Goal: Task Accomplishment & Management: Manage account settings

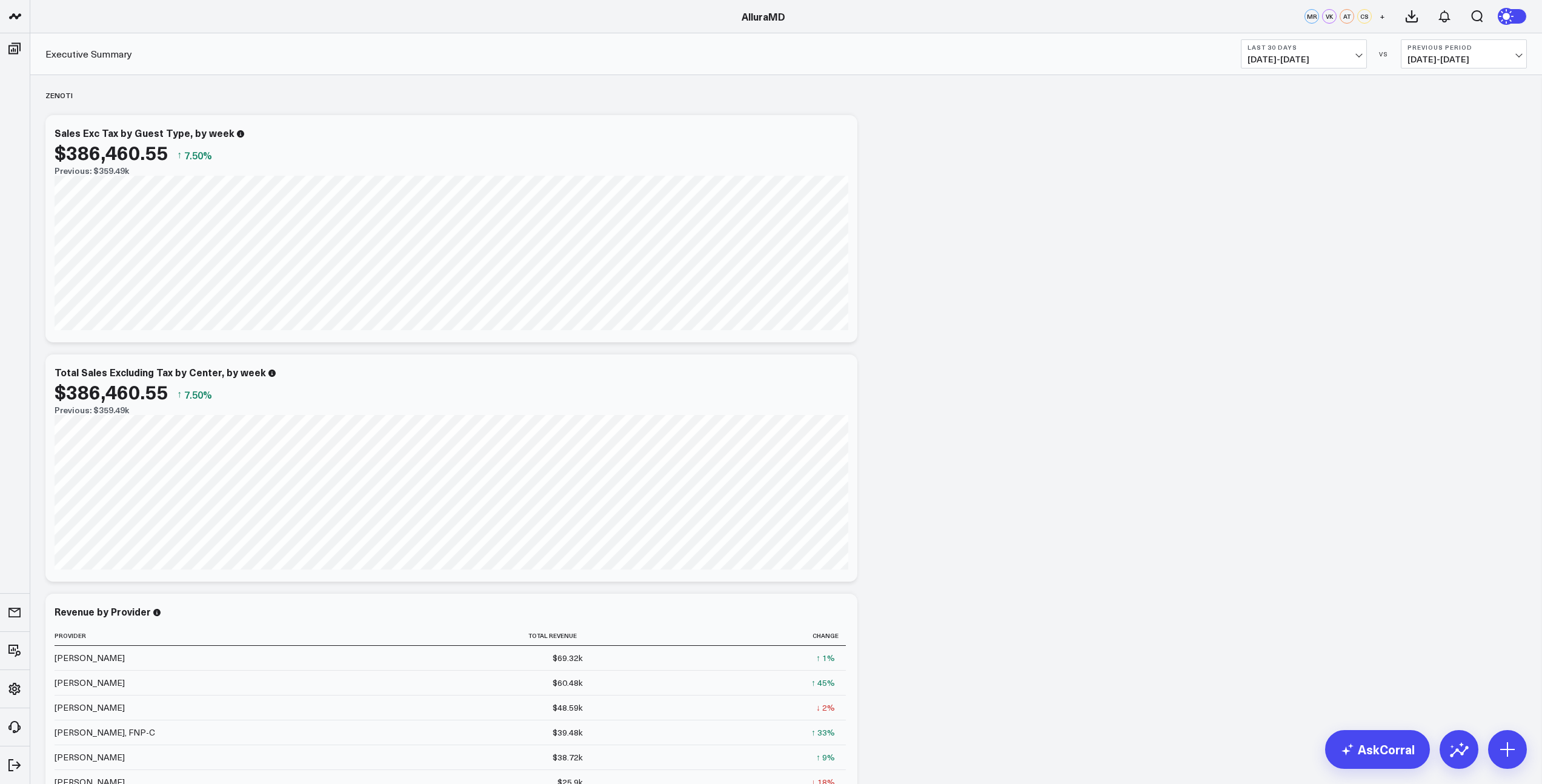
click at [1353, 59] on span "[DATE] - [DATE]" at bounding box center [1304, 59] width 113 height 10
click at [1281, 316] on link "MTD" at bounding box center [1304, 316] width 125 height 23
click at [1486, 56] on span "[DATE] - [DATE]" at bounding box center [1464, 59] width 113 height 10
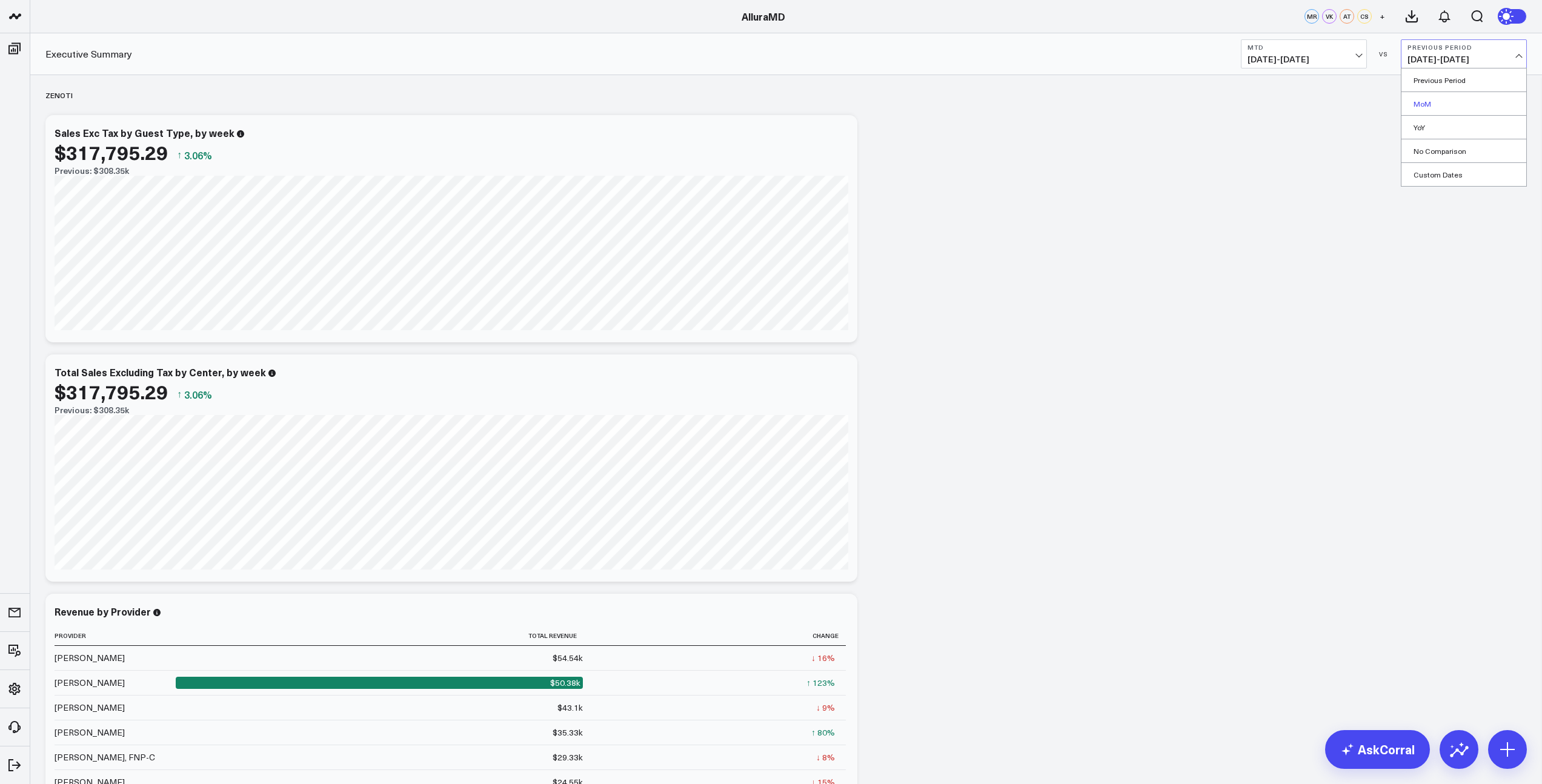
click at [1450, 99] on link "MoM" at bounding box center [1464, 103] width 125 height 23
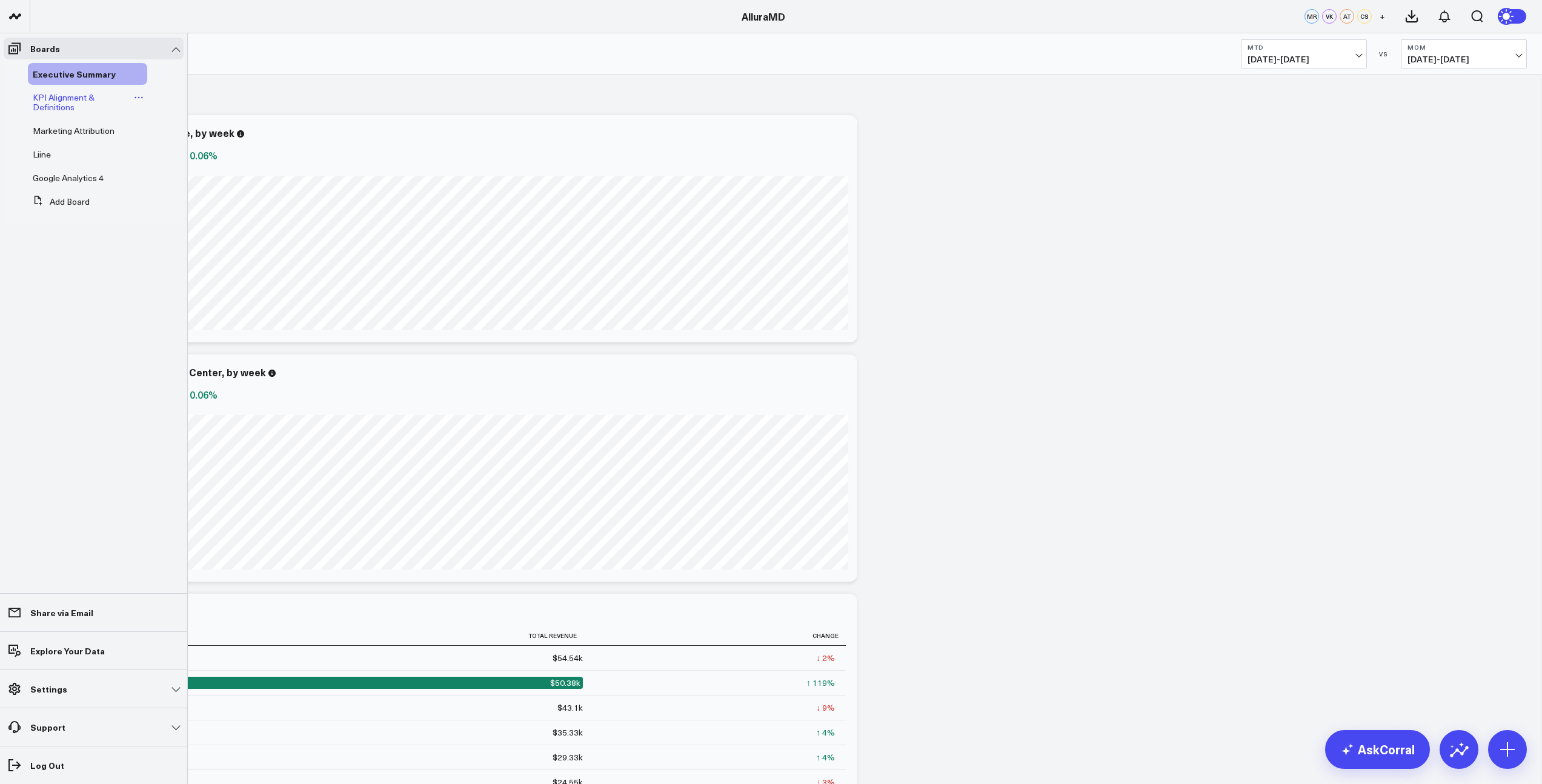
click at [50, 97] on span "KPI Alignment & Definitions" at bounding box center [63, 102] width 62 height 21
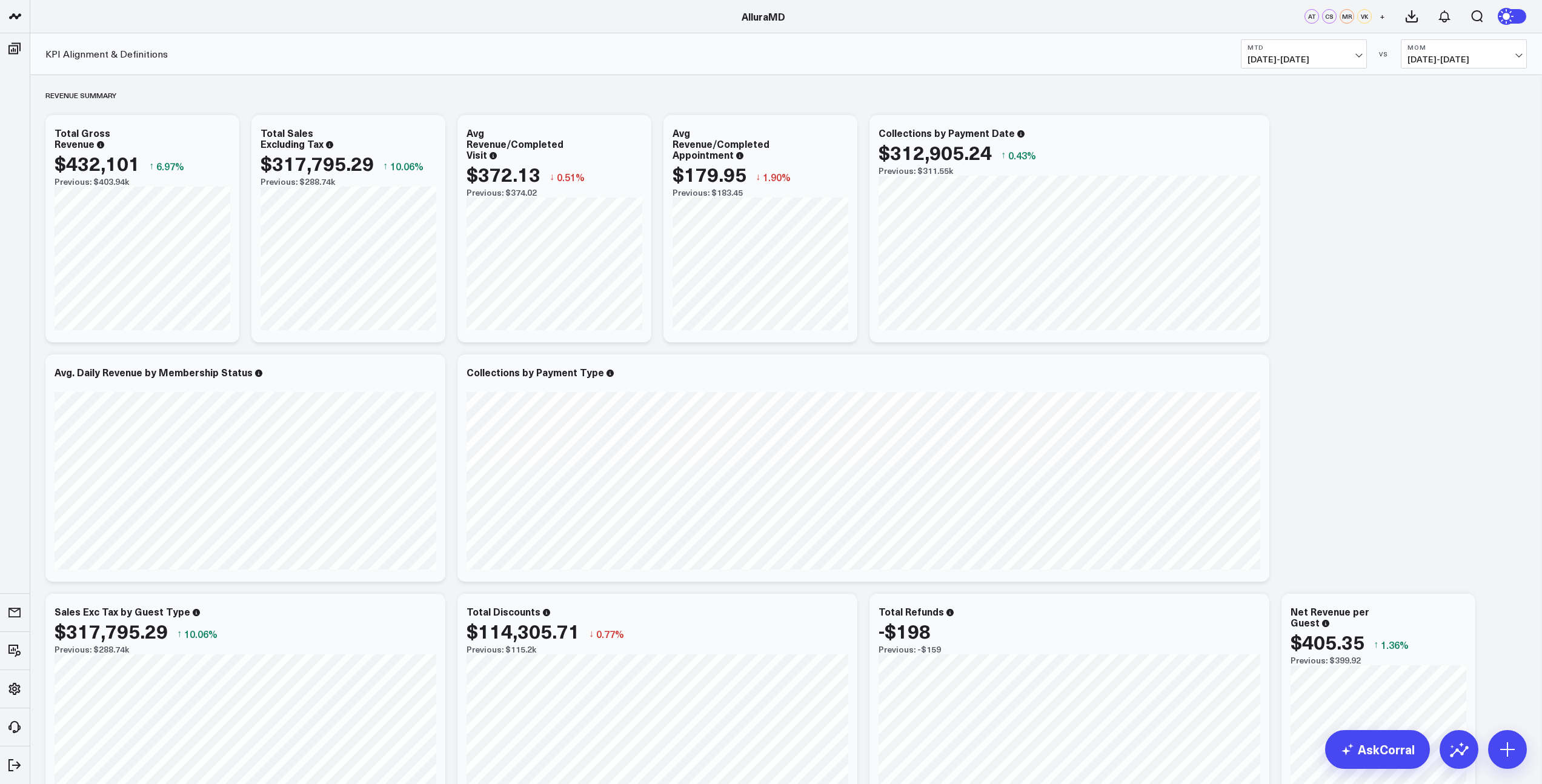
click at [1382, 15] on span "+" at bounding box center [1382, 16] width 5 height 9
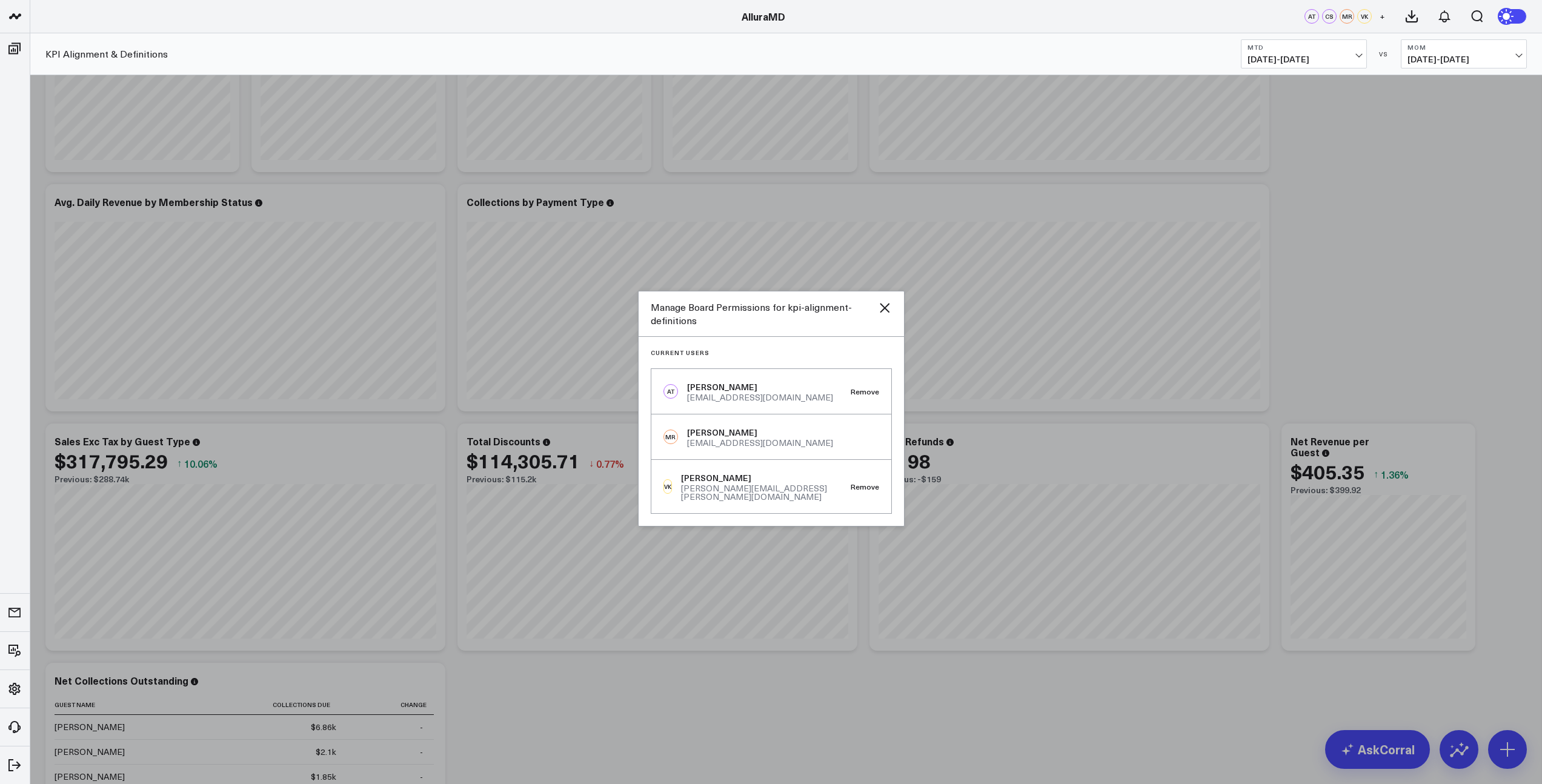
scroll to position [168, 0]
click at [883, 309] on icon at bounding box center [884, 307] width 15 height 15
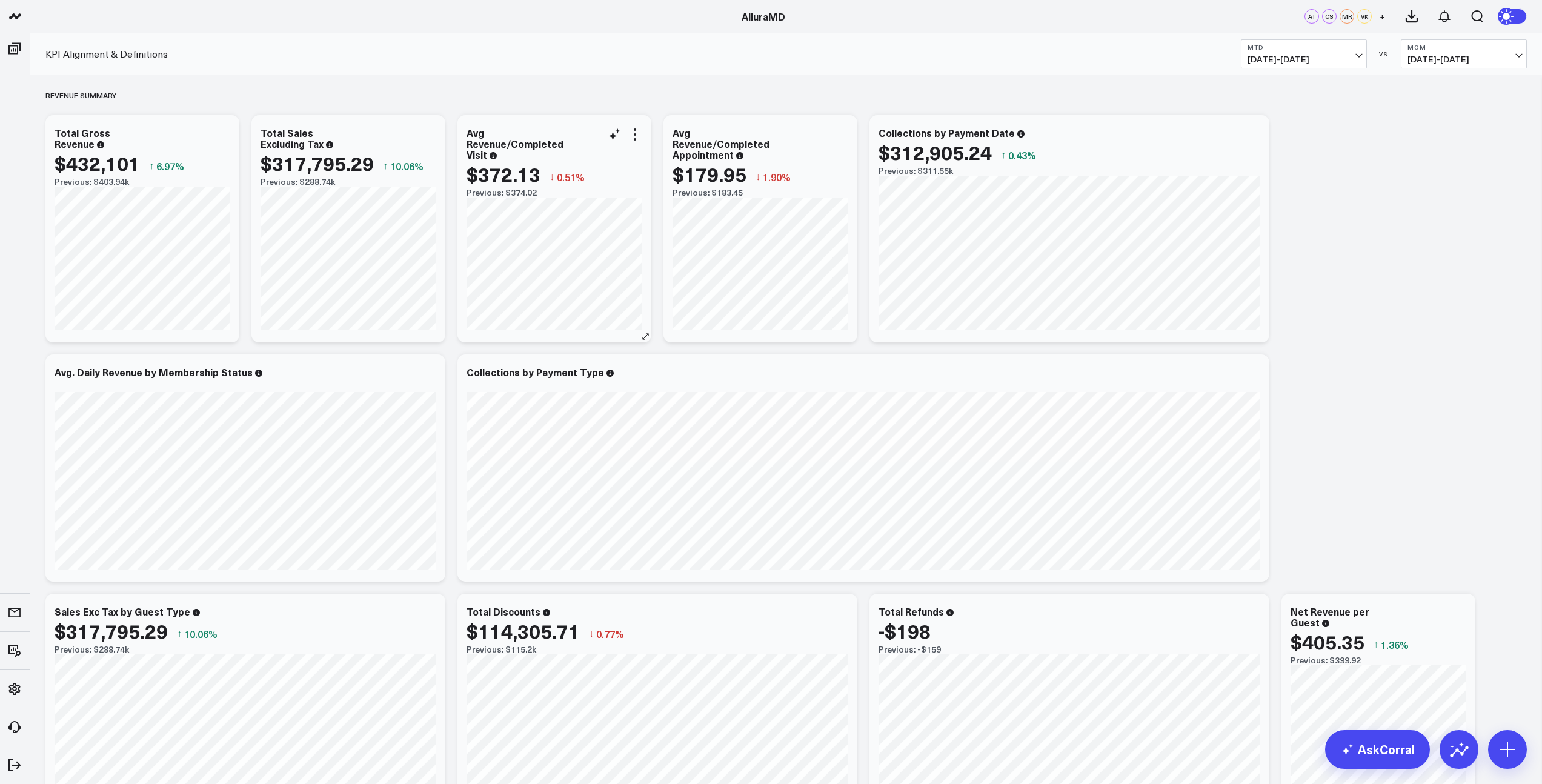
scroll to position [5, 0]
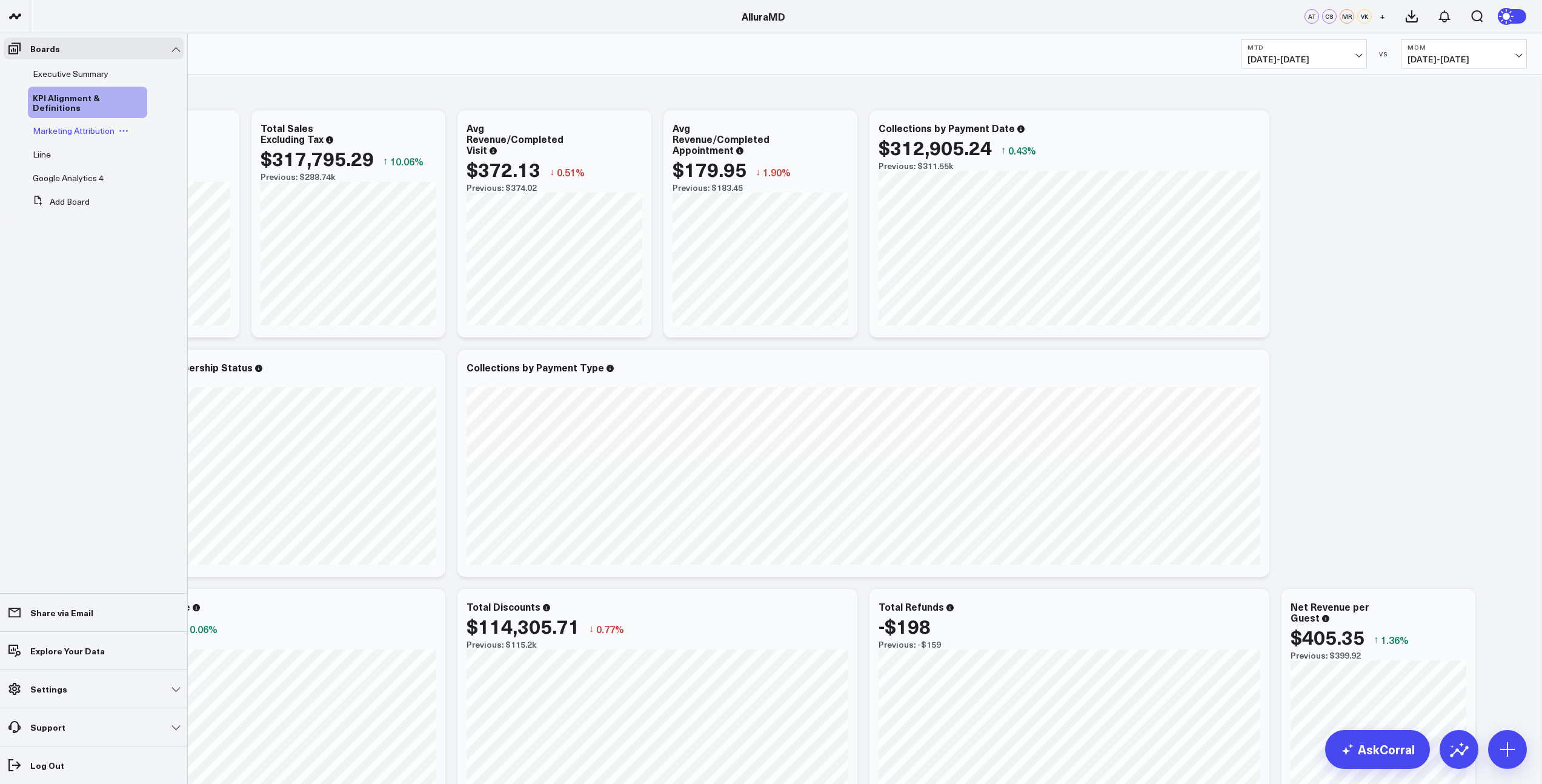
click at [83, 134] on span "Marketing Attribution" at bounding box center [74, 130] width 82 height 11
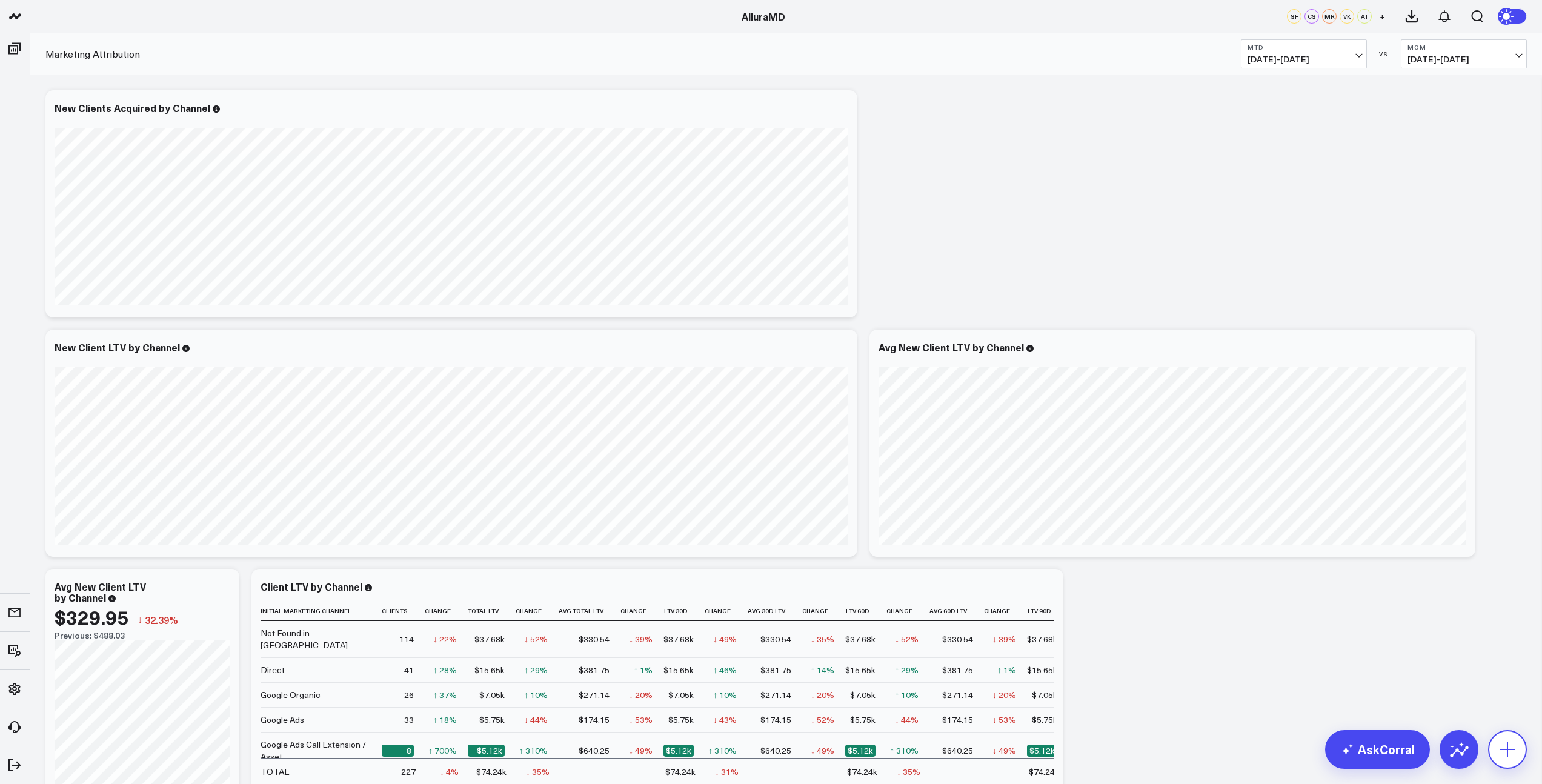
click at [1512, 758] on icon at bounding box center [1507, 749] width 19 height 19
click at [1445, 684] on p "Add User" at bounding box center [1442, 682] width 35 height 11
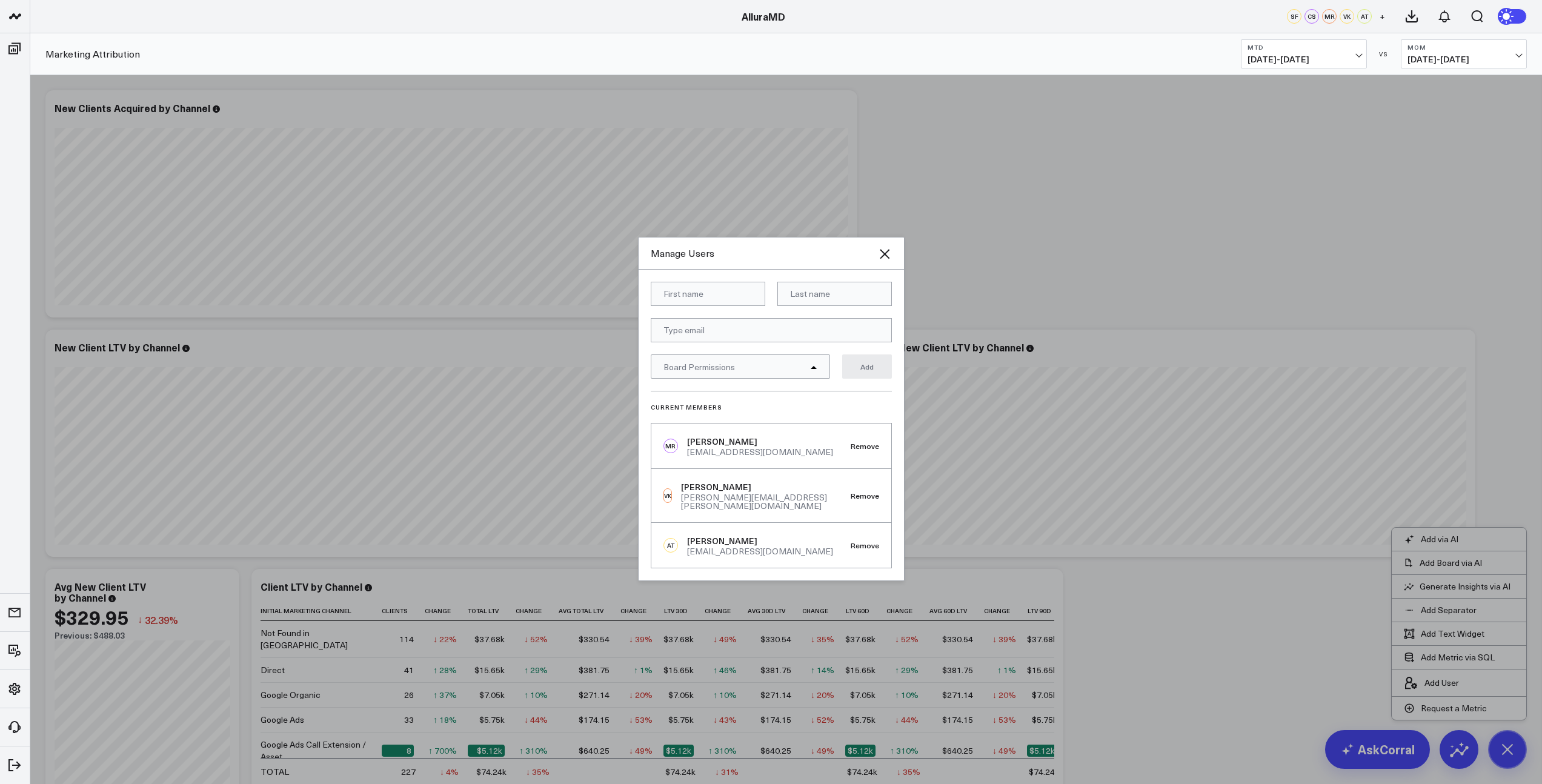
click at [729, 370] on span "Board Permissions" at bounding box center [699, 366] width 71 height 11
click at [814, 467] on div "Marketing Attribution" at bounding box center [740, 460] width 178 height 25
click at [815, 487] on div "Liine" at bounding box center [740, 484] width 178 height 25
click at [813, 511] on div "Google Analytics 4" at bounding box center [740, 510] width 178 height 24
click at [689, 298] on input at bounding box center [708, 293] width 115 height 24
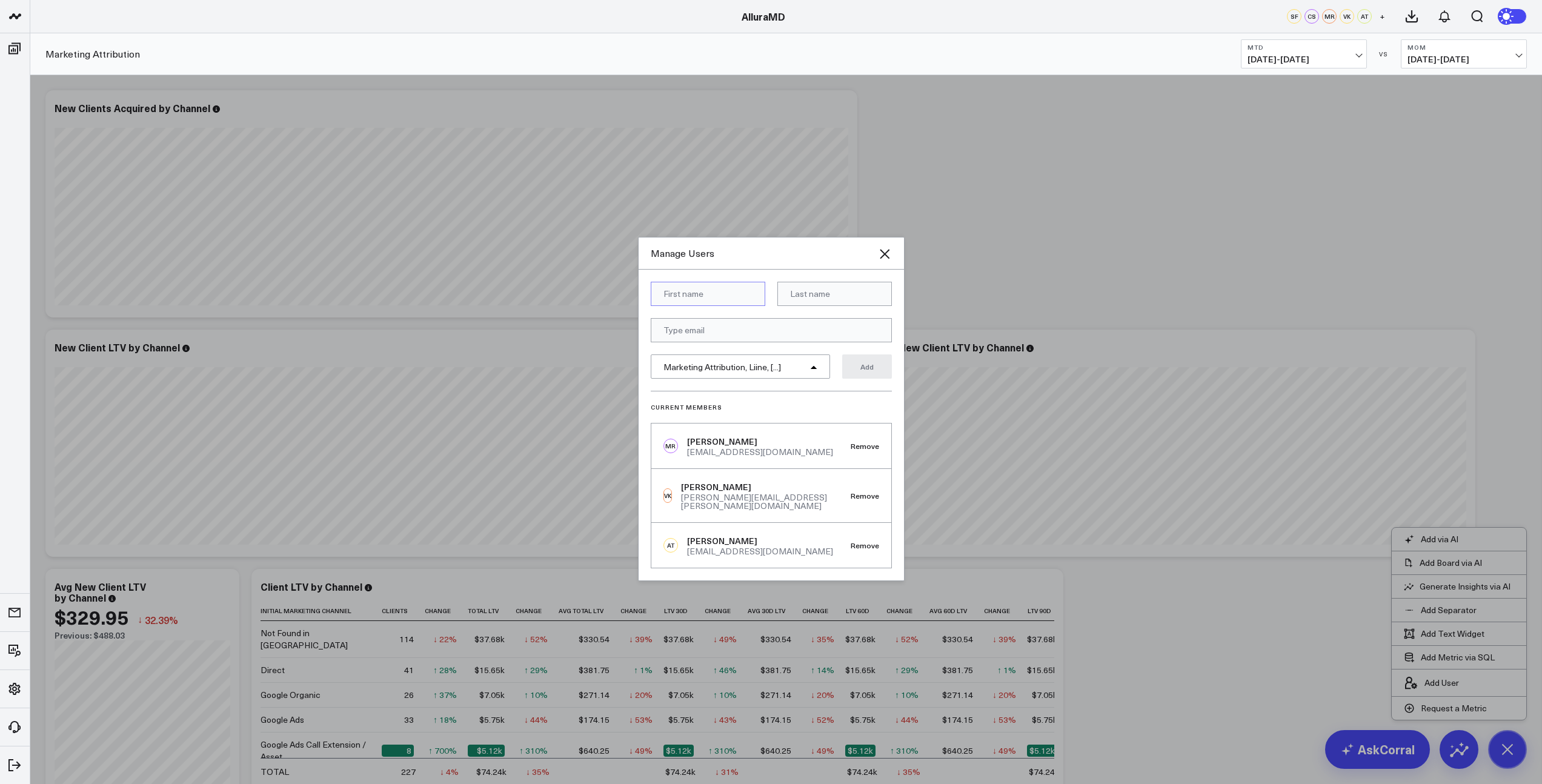
type input "H"
type input "[PERSON_NAME]"
click at [848, 298] on input at bounding box center [834, 293] width 115 height 24
type input "[PERSON_NAME]"
click at [753, 318] on form "[PERSON_NAME] Marketing Attribution, Liine, [...] Add" at bounding box center [771, 336] width 241 height 109
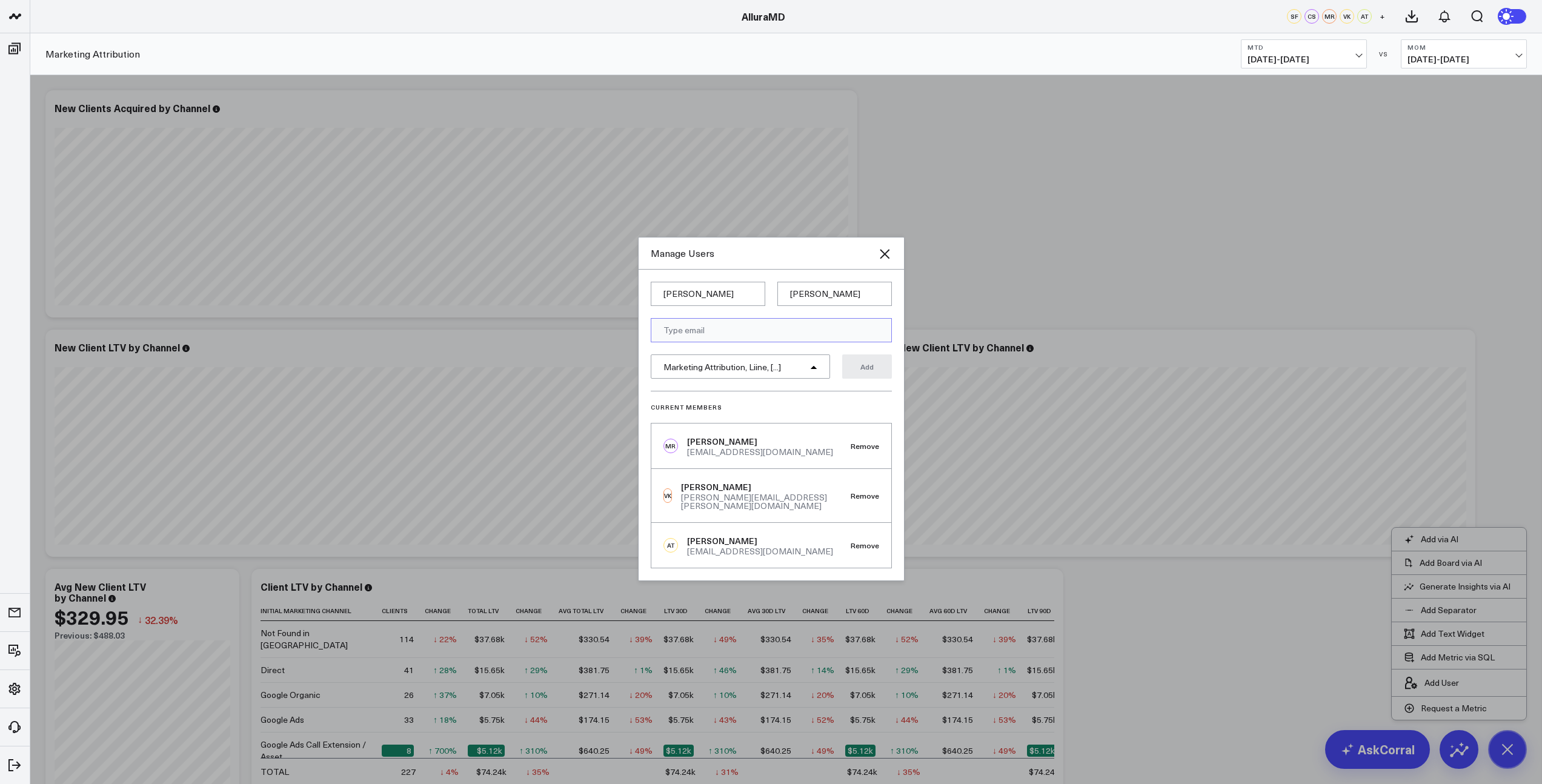
click at [699, 333] on input "email" at bounding box center [771, 330] width 241 height 24
paste input "[PERSON_NAME][EMAIL_ADDRESS][PERSON_NAME][DOMAIN_NAME]"
type input "[PERSON_NAME][EMAIL_ADDRESS][PERSON_NAME][DOMAIN_NAME]"
click at [762, 278] on div "[PERSON_NAME] [PERSON_NAME][EMAIL_ADDRESS][PERSON_NAME][DOMAIN_NAME] Marketing …" at bounding box center [772, 425] width 266 height 311
click at [873, 376] on button "Add" at bounding box center [867, 366] width 49 height 24
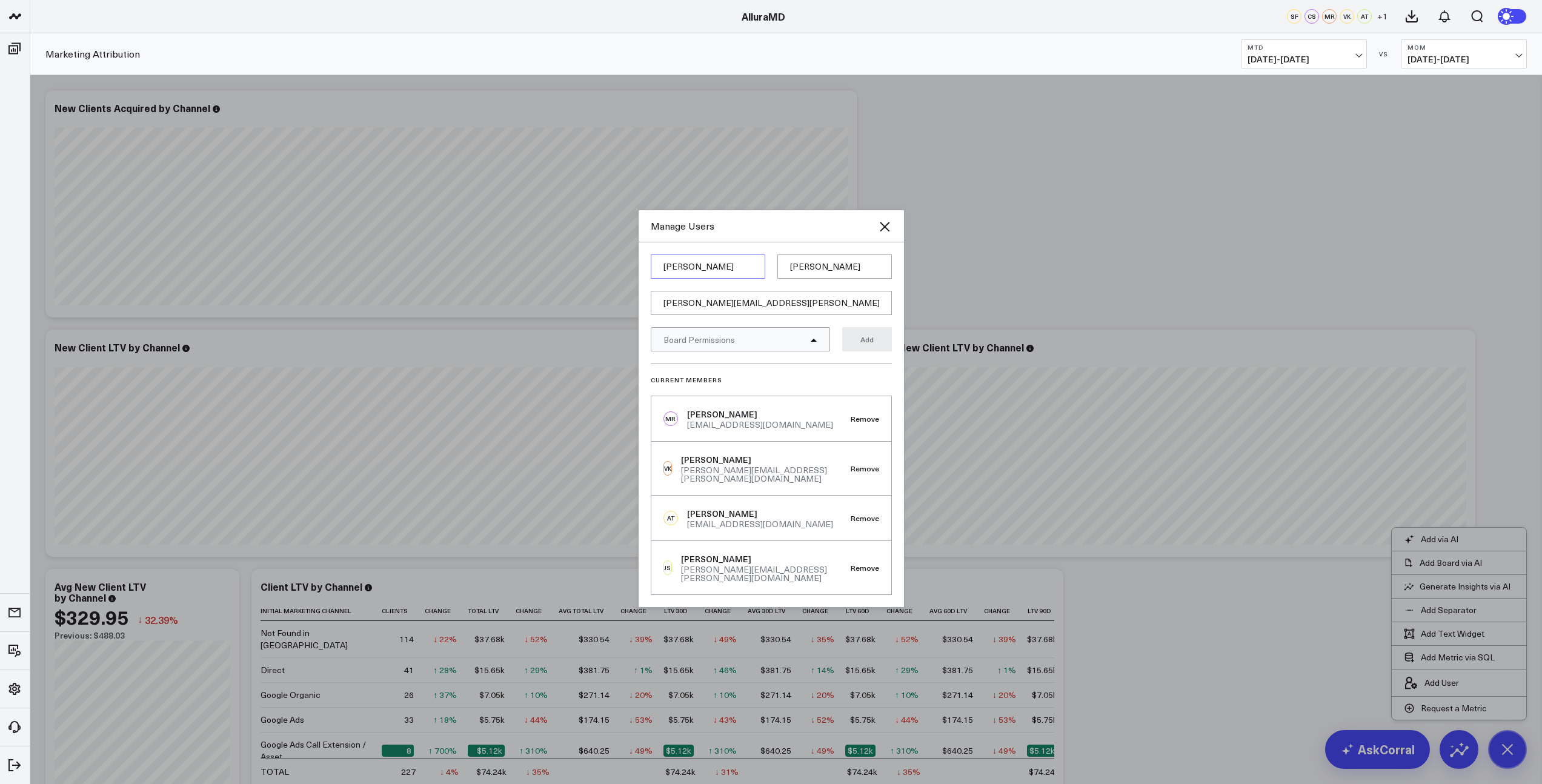
click at [707, 276] on input "[PERSON_NAME]" at bounding box center [708, 267] width 115 height 24
type input "[PERSON_NAME]"
type input "Hill"
click at [682, 308] on input "[PERSON_NAME][EMAIL_ADDRESS][PERSON_NAME][DOMAIN_NAME]" at bounding box center [771, 303] width 241 height 24
paste input "[PERSON_NAME][EMAIL_ADDRESS][PERSON_NAME][DOMAIN_NAME]"
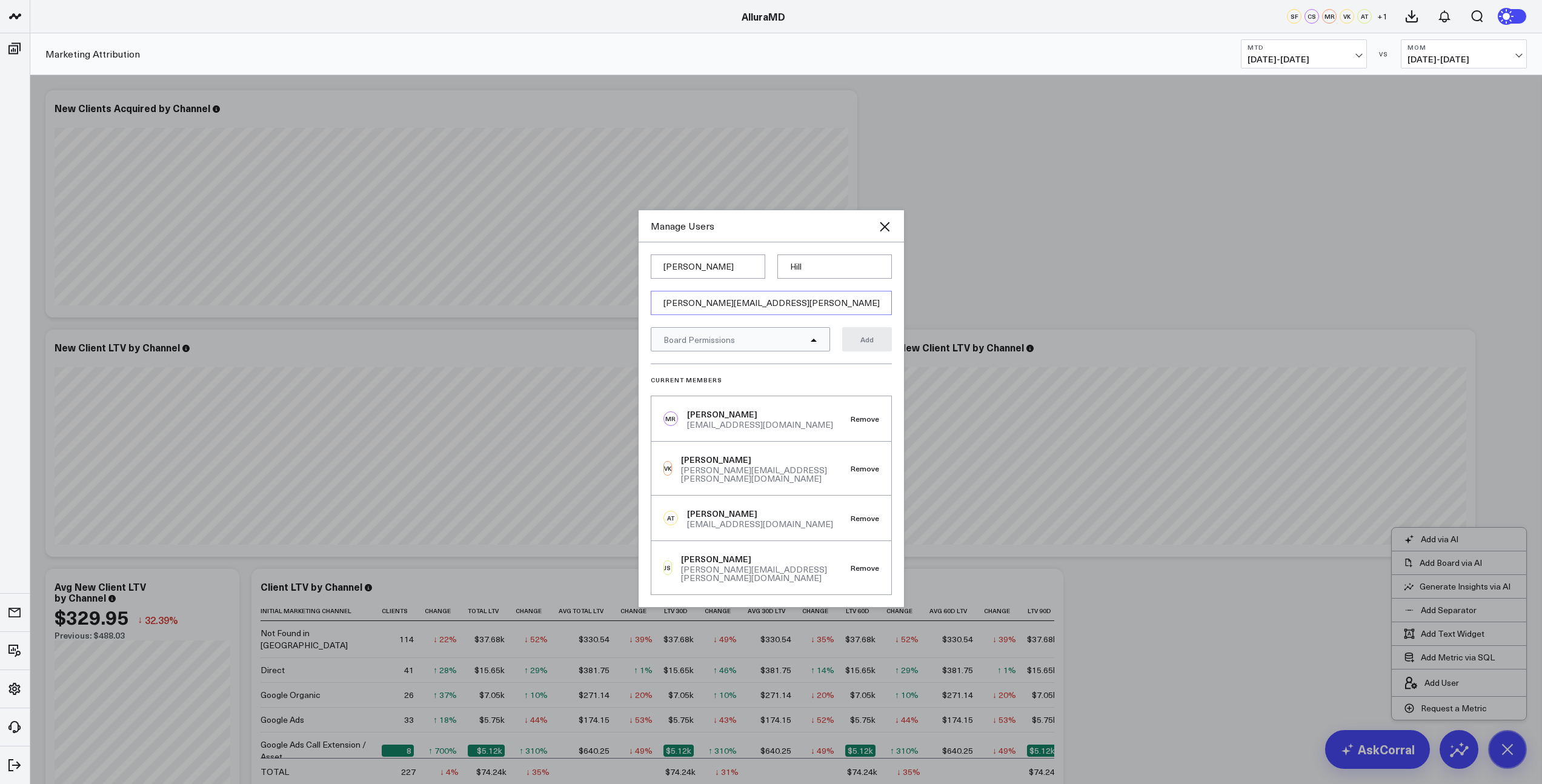
type input "[PERSON_NAME][EMAIL_ADDRESS][PERSON_NAME][DOMAIN_NAME]"
click at [816, 352] on div "Board Permissions" at bounding box center [740, 339] width 180 height 24
click at [812, 418] on div "KPI Alignment & Definitions" at bounding box center [740, 408] width 178 height 25
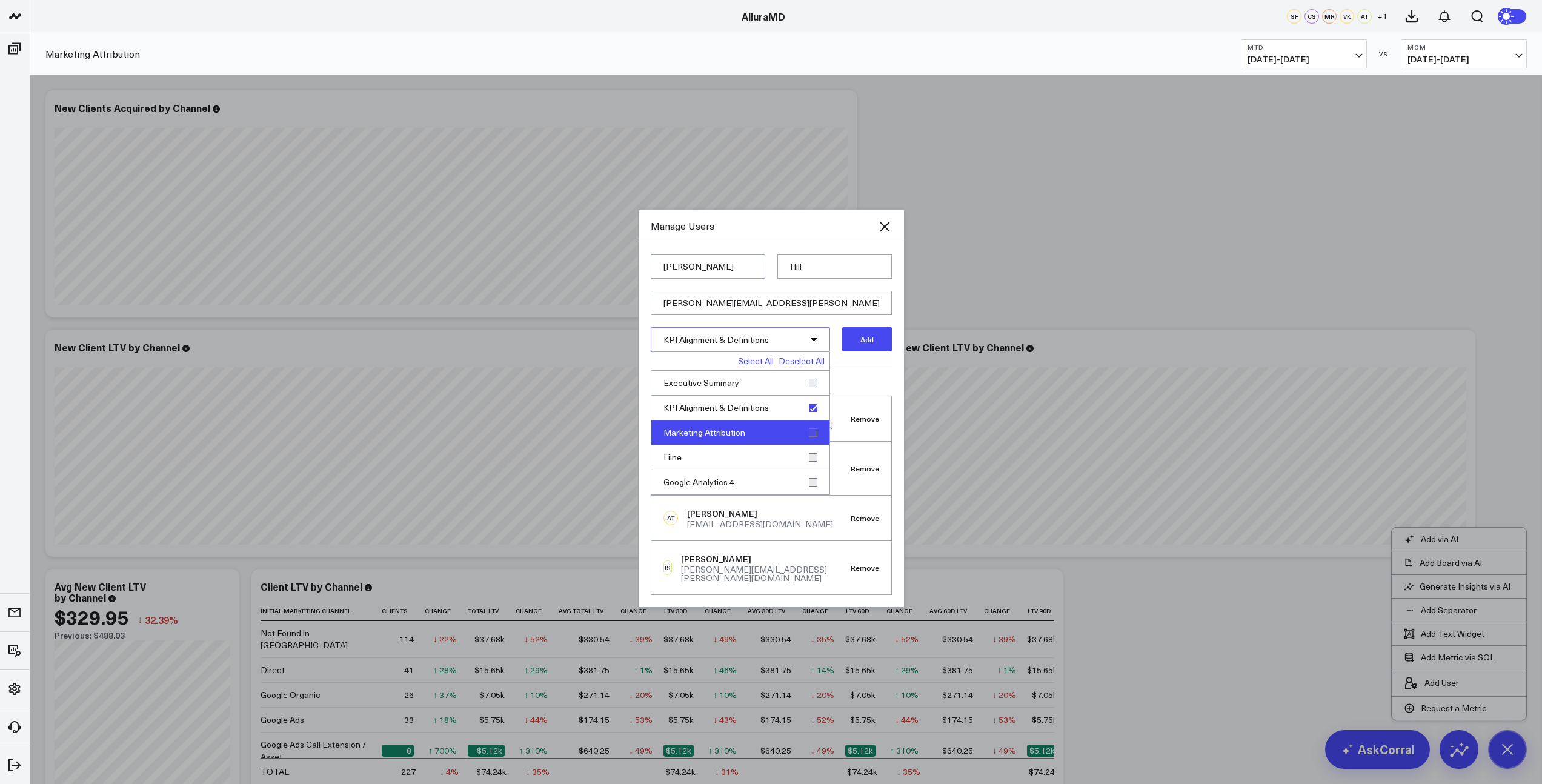
click at [807, 439] on div "Marketing Attribution" at bounding box center [740, 432] width 178 height 25
click at [809, 462] on div "Liine" at bounding box center [740, 458] width 178 height 25
click at [813, 487] on div "Google Analytics 4" at bounding box center [740, 483] width 178 height 24
click at [814, 413] on div "KPI Alignment & Definitions" at bounding box center [740, 408] width 178 height 25
click at [857, 384] on h3 "Current Members" at bounding box center [771, 379] width 241 height 7
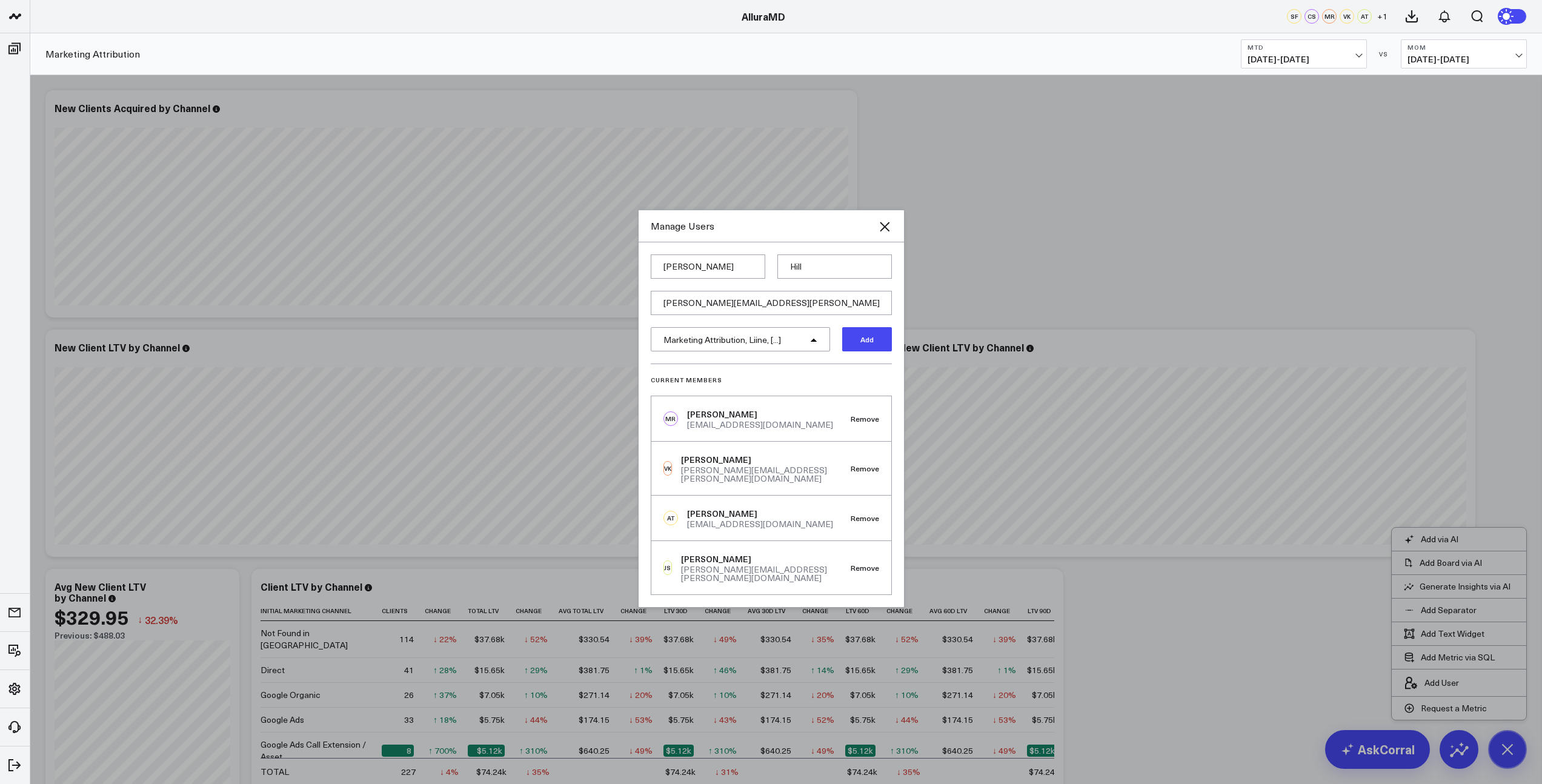
scroll to position [91, 0]
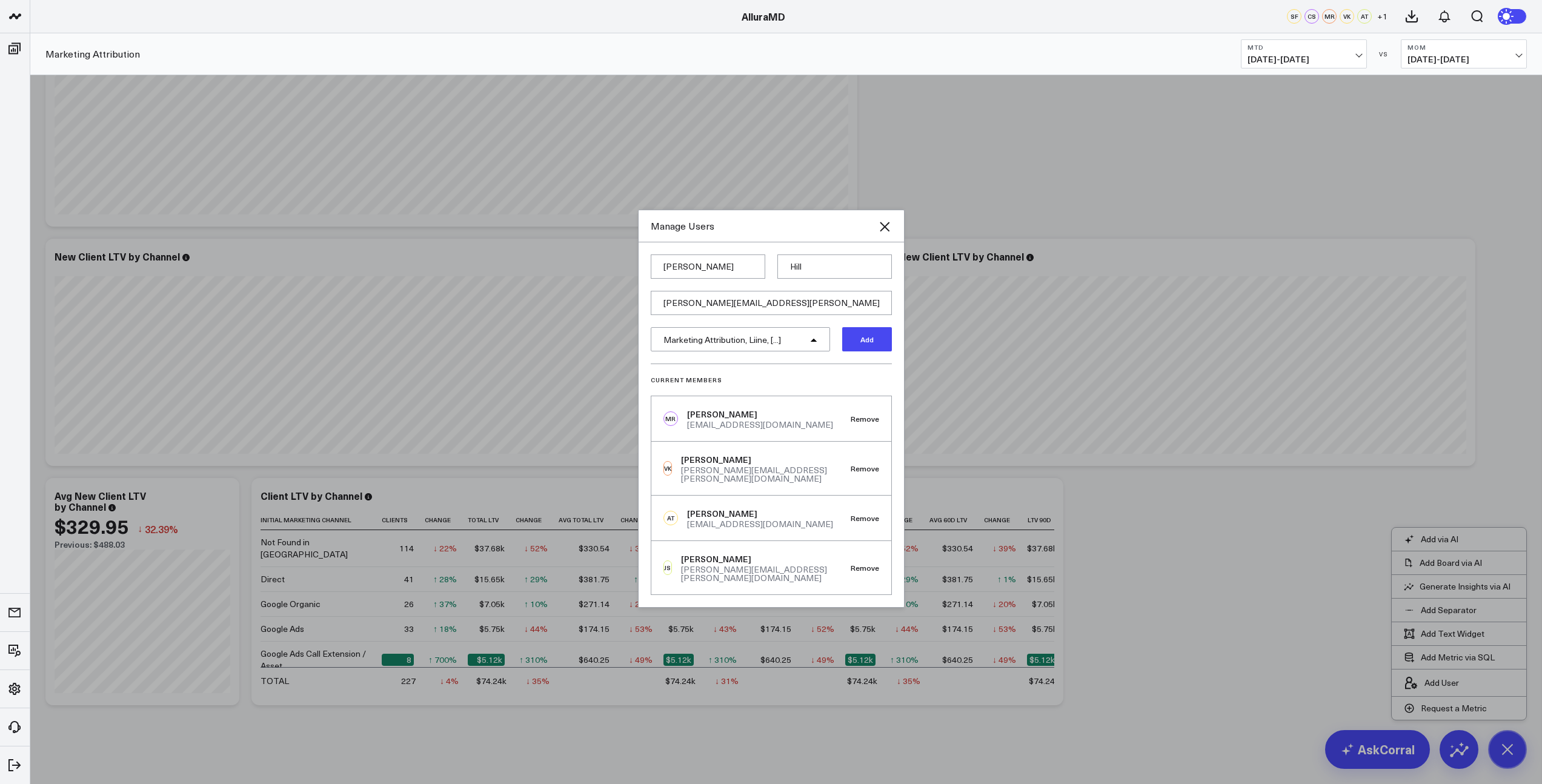
click at [873, 347] on button "Add" at bounding box center [867, 339] width 49 height 24
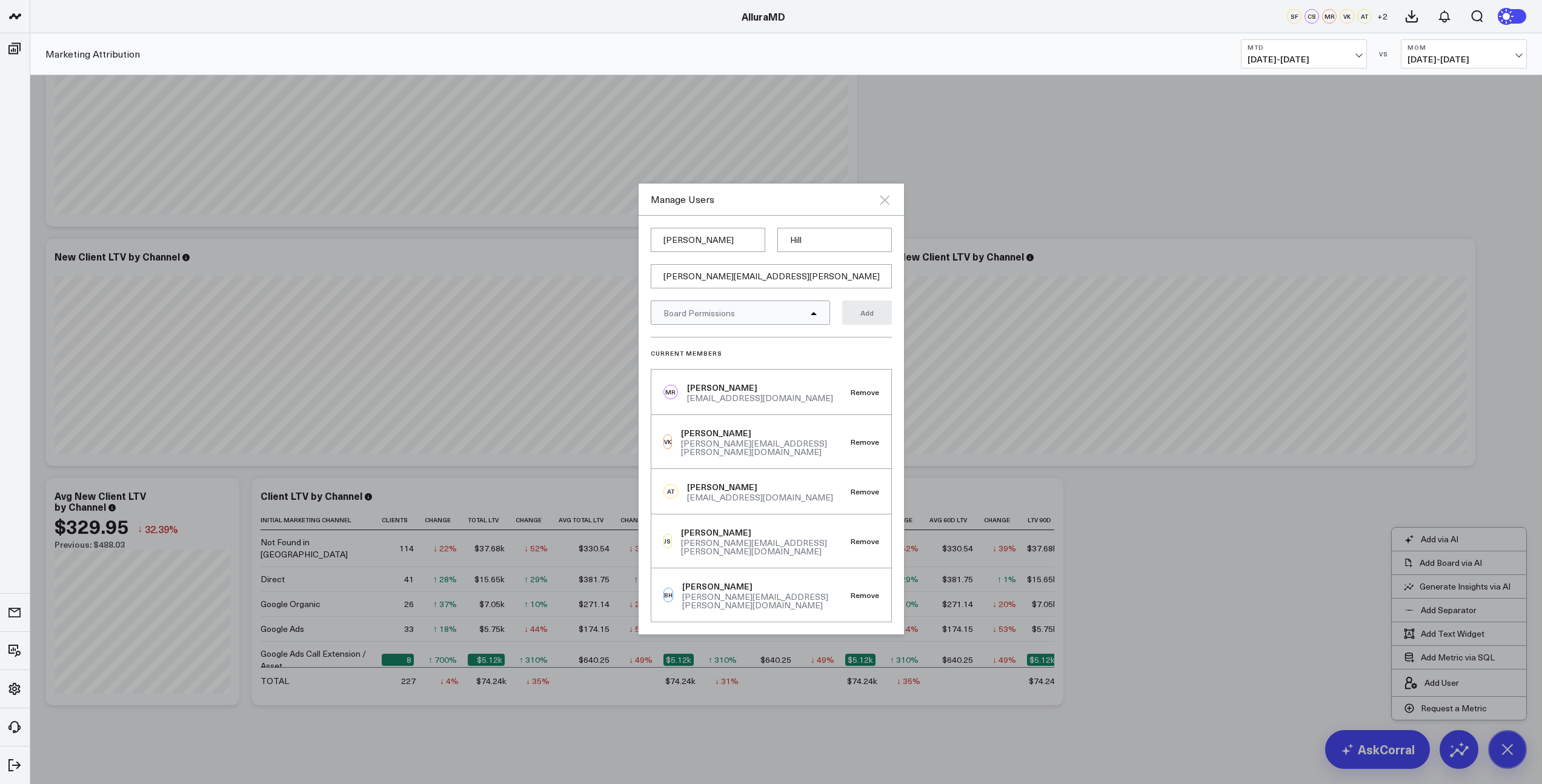
click at [889, 208] on icon at bounding box center [884, 200] width 15 height 15
